Goal: Task Accomplishment & Management: Manage account settings

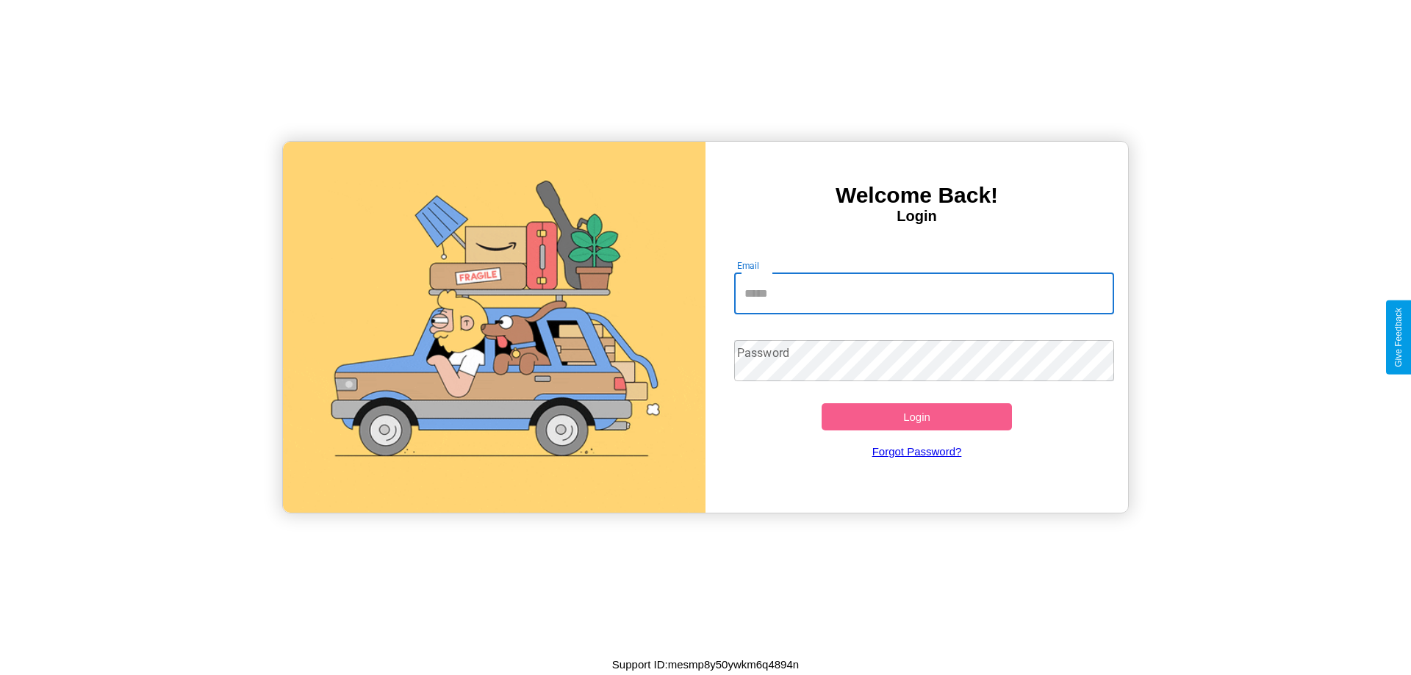
click at [924, 293] on input "Email" at bounding box center [924, 293] width 381 height 41
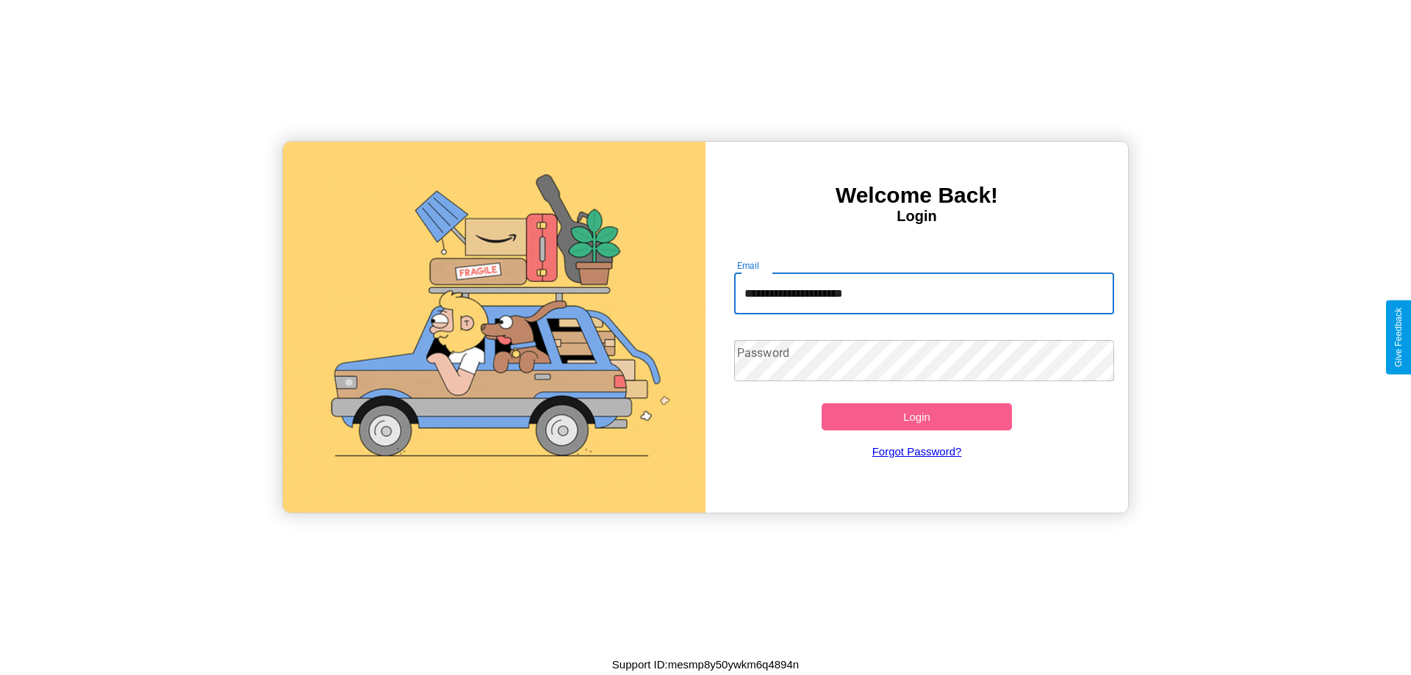
type input "**********"
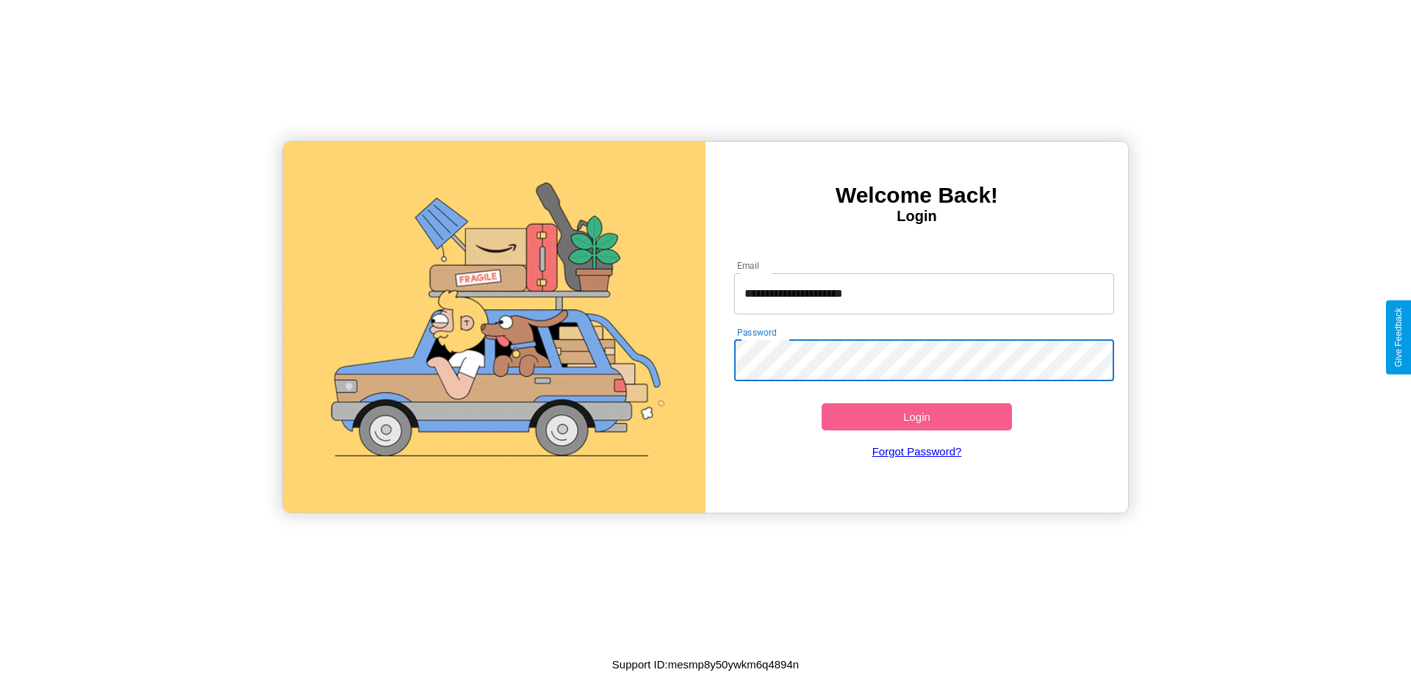
click at [916, 417] on button "Login" at bounding box center [917, 416] width 190 height 27
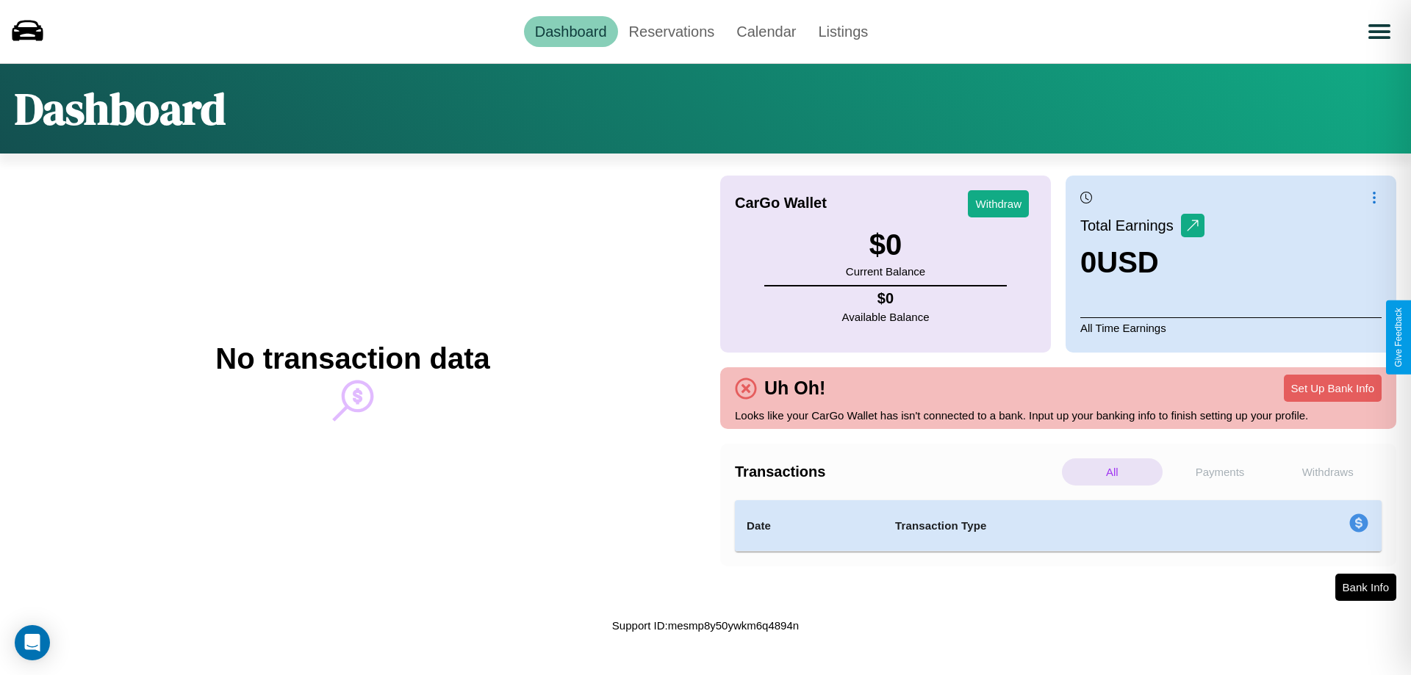
click at [1112, 472] on p "All" at bounding box center [1112, 472] width 101 height 27
click at [1327, 472] on p "Withdraws" at bounding box center [1327, 472] width 101 height 27
click at [1220, 472] on p "Payments" at bounding box center [1220, 472] width 101 height 27
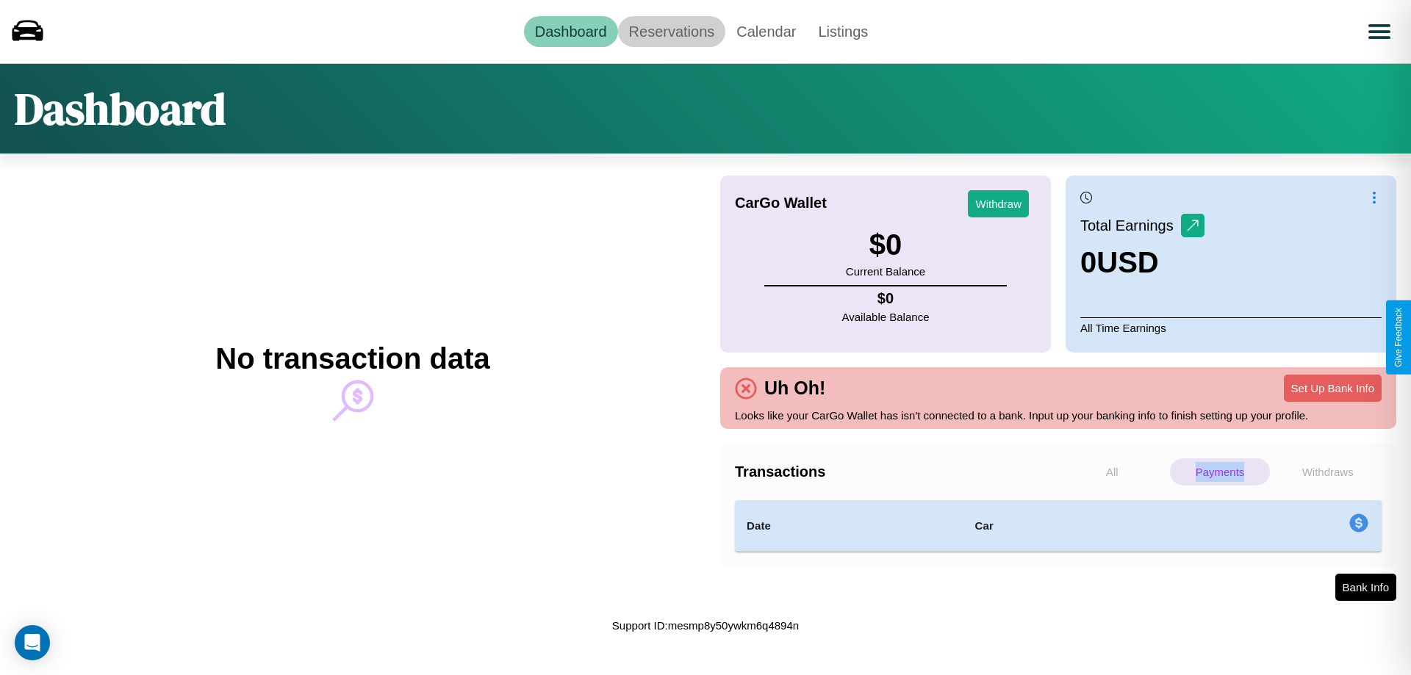
click at [671, 31] on link "Reservations" at bounding box center [672, 31] width 108 height 31
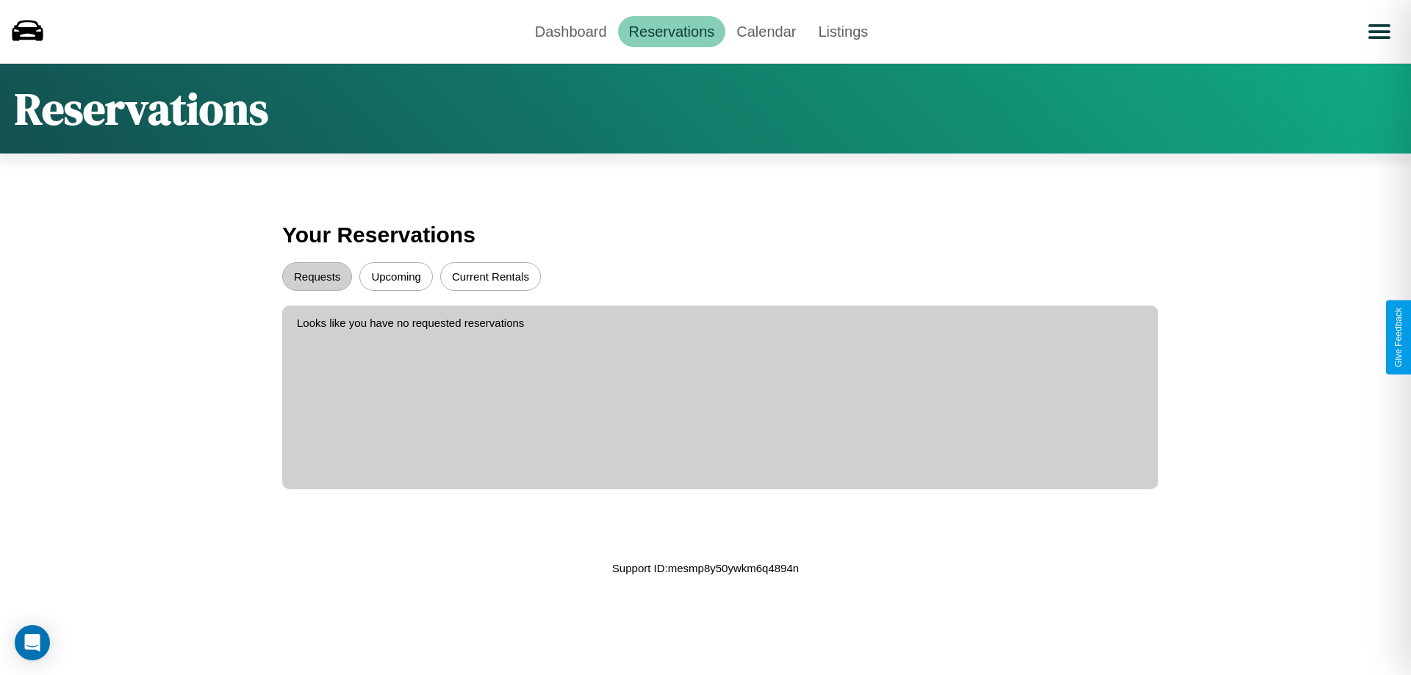
click at [396, 276] on button "Upcoming" at bounding box center [395, 276] width 73 height 29
click at [317, 276] on button "Requests" at bounding box center [317, 276] width 70 height 29
click at [766, 31] on link "Calendar" at bounding box center [766, 31] width 82 height 31
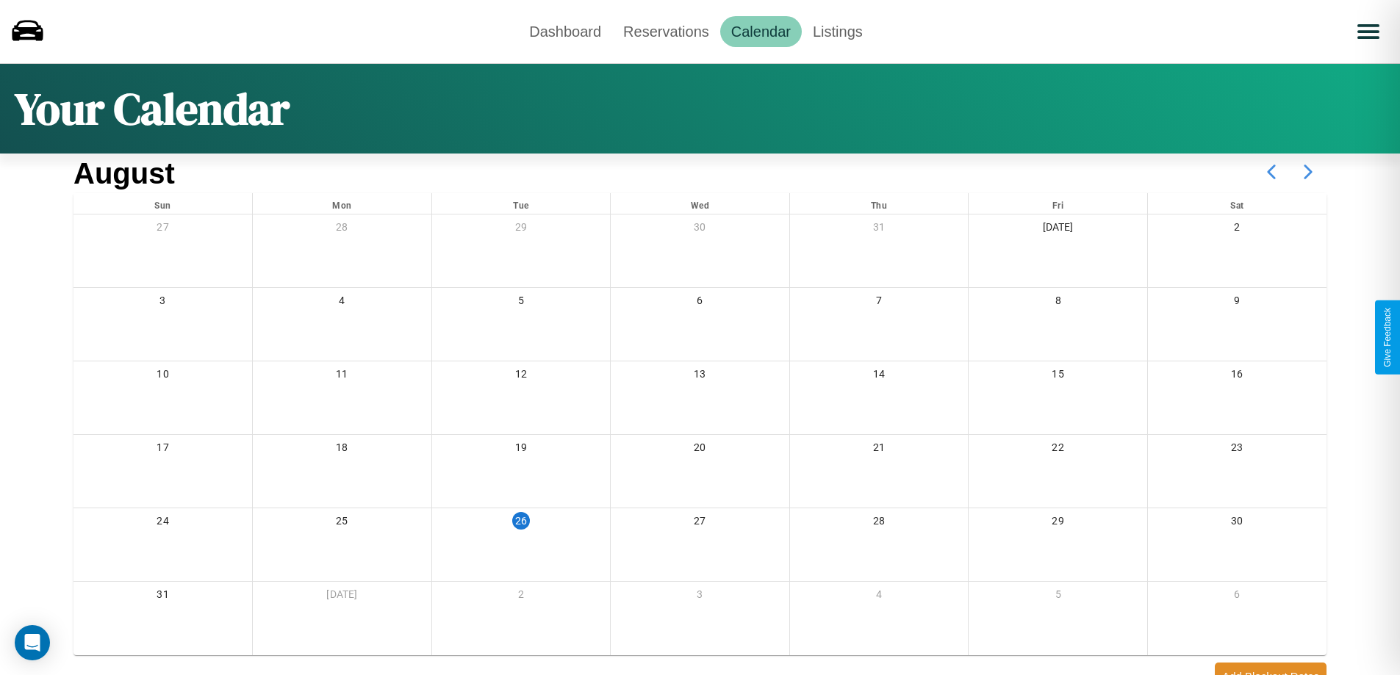
click at [1308, 172] on icon at bounding box center [1308, 172] width 37 height 37
